Goal: Browse casually: Explore the website without a specific task or goal

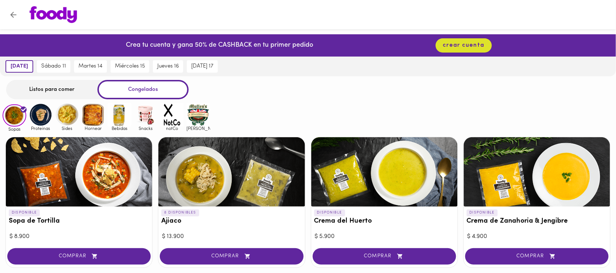
click at [39, 115] on img at bounding box center [41, 115] width 24 height 24
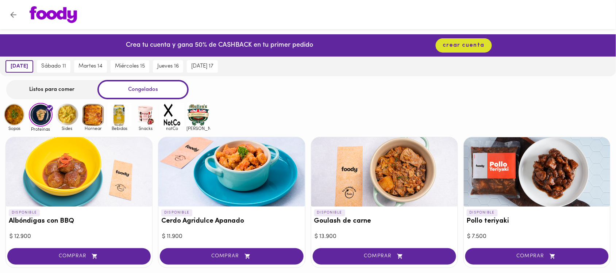
click at [69, 112] on img at bounding box center [67, 115] width 24 height 24
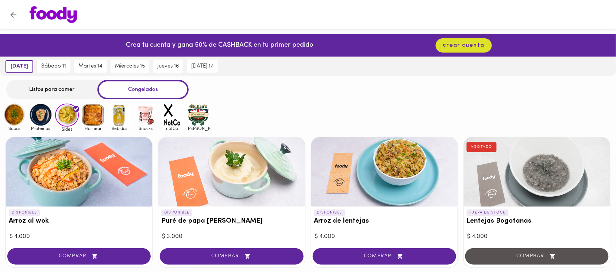
click at [86, 115] on img at bounding box center [93, 115] width 24 height 24
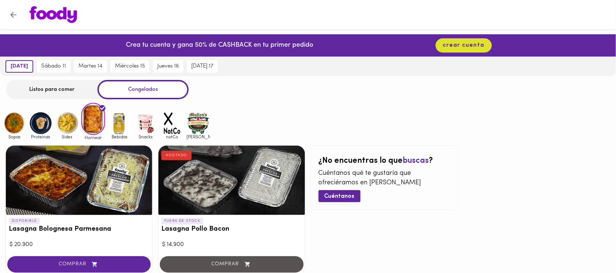
click at [119, 115] on img at bounding box center [120, 123] width 24 height 24
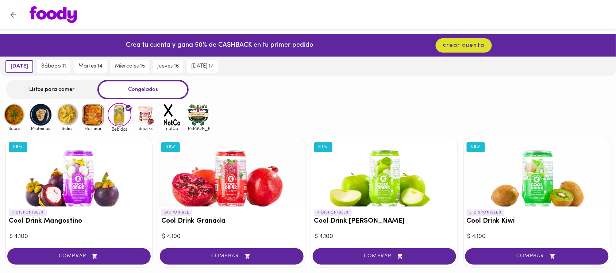
click at [143, 112] on img at bounding box center [146, 115] width 24 height 24
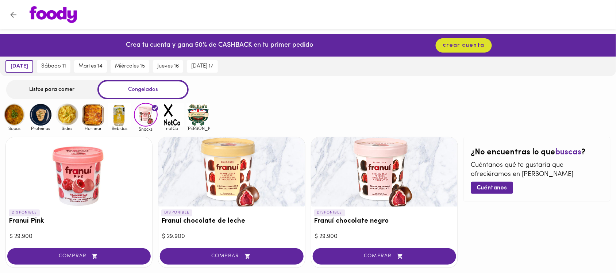
click at [17, 113] on img at bounding box center [15, 115] width 24 height 24
